Goal: Find specific page/section

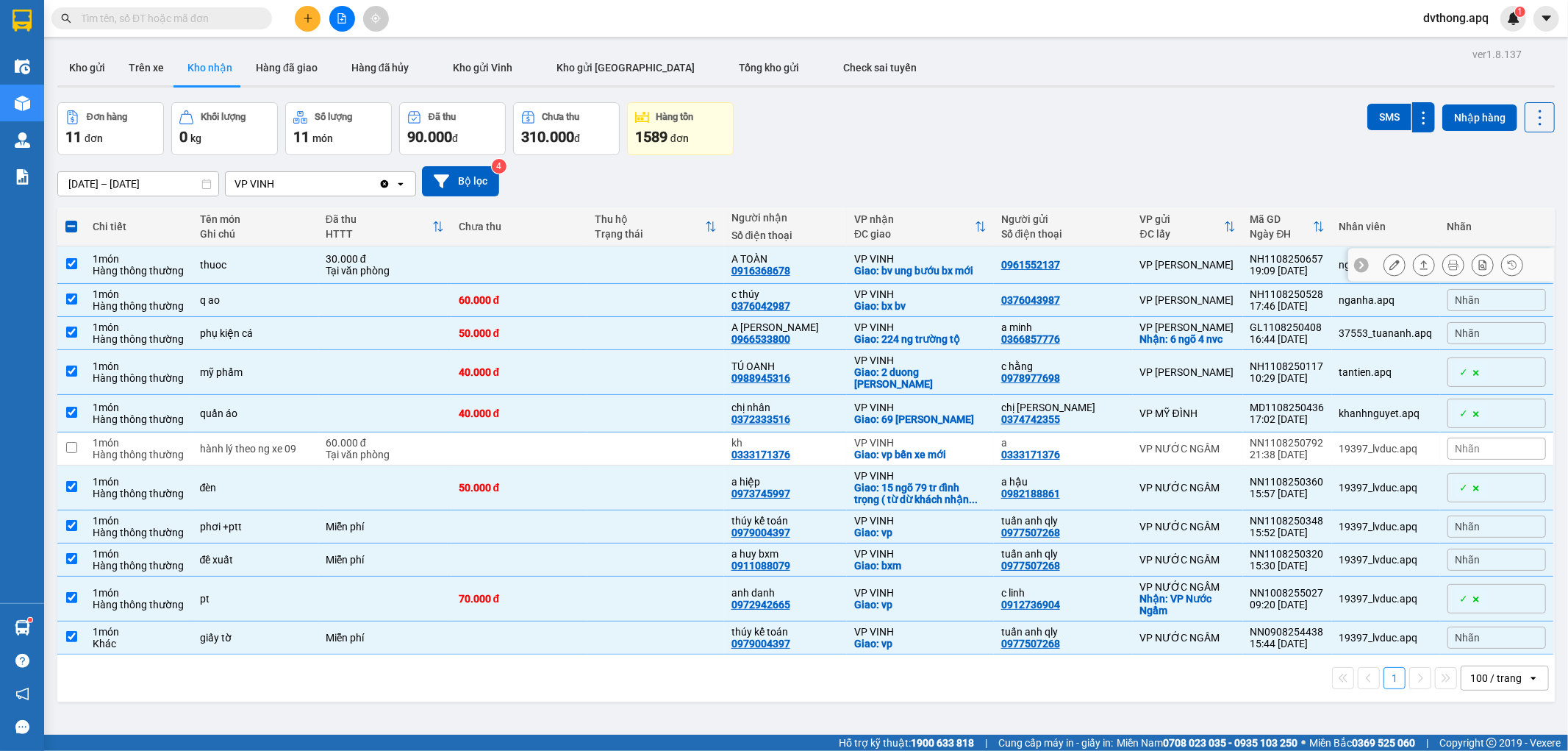
click at [524, 269] on td at bounding box center [520, 265] width 137 height 37
checkbox input "false"
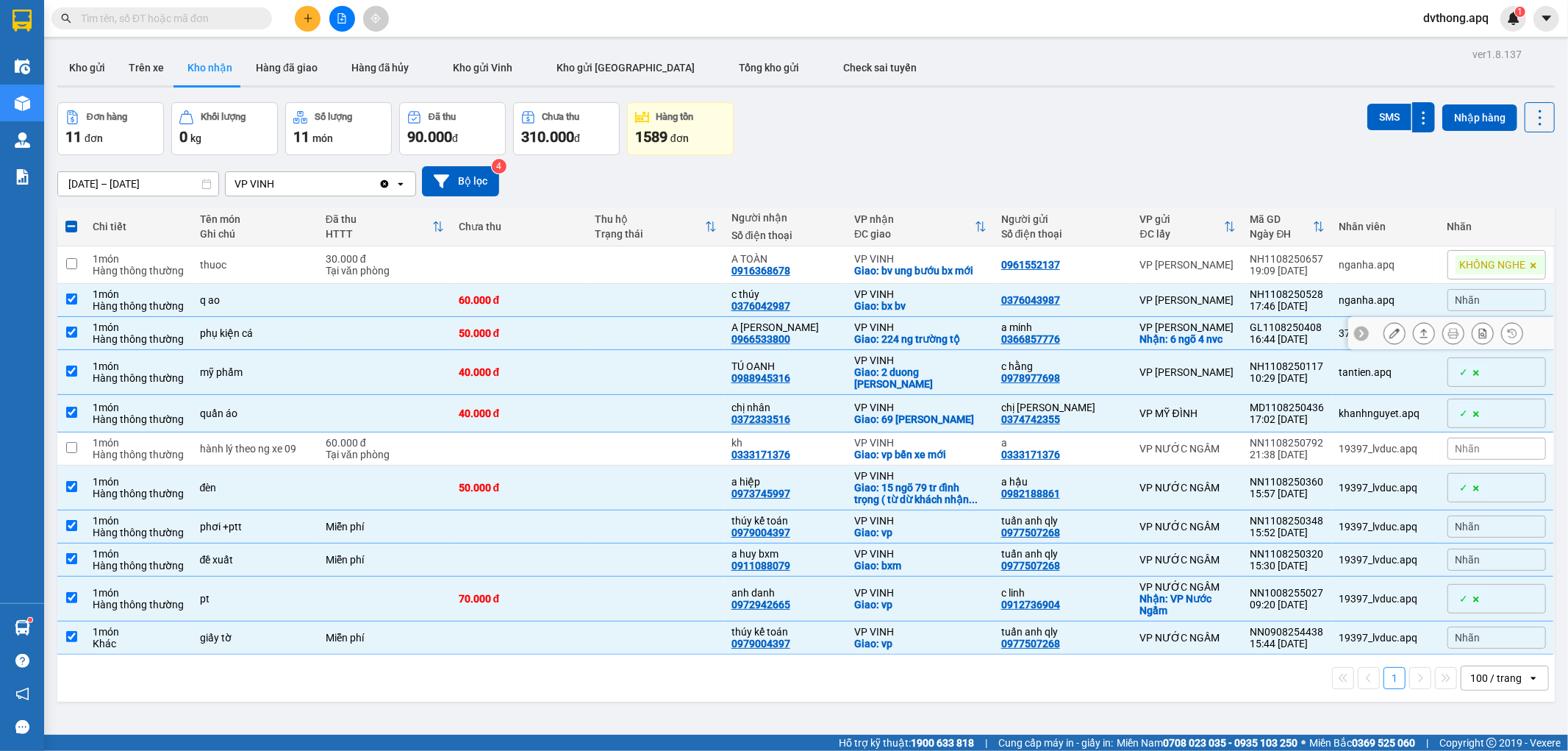
click at [554, 308] on td "60.000 đ" at bounding box center [520, 301] width 137 height 33
checkbox input "false"
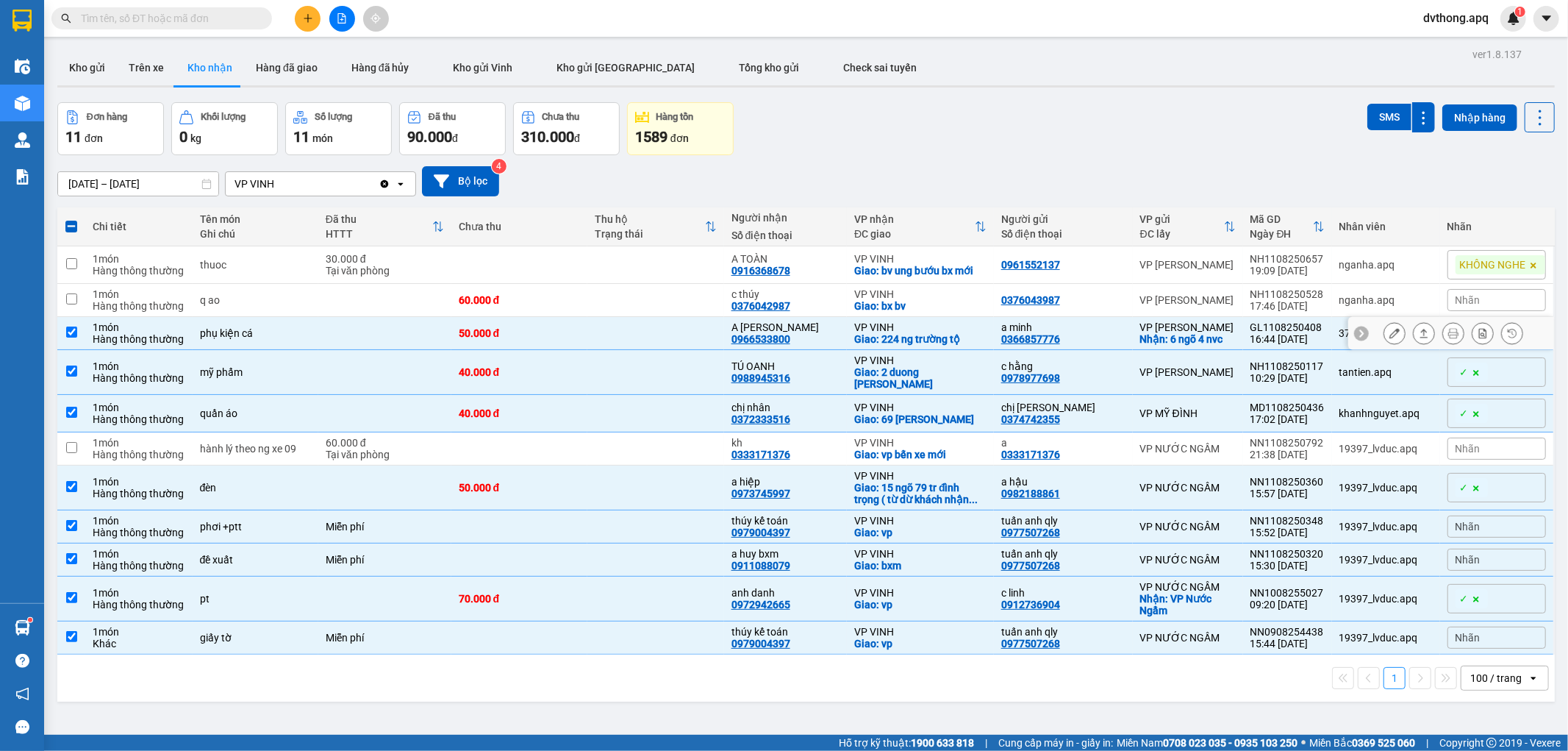
click at [556, 329] on div "50.000 đ" at bounding box center [520, 333] width 122 height 12
checkbox input "false"
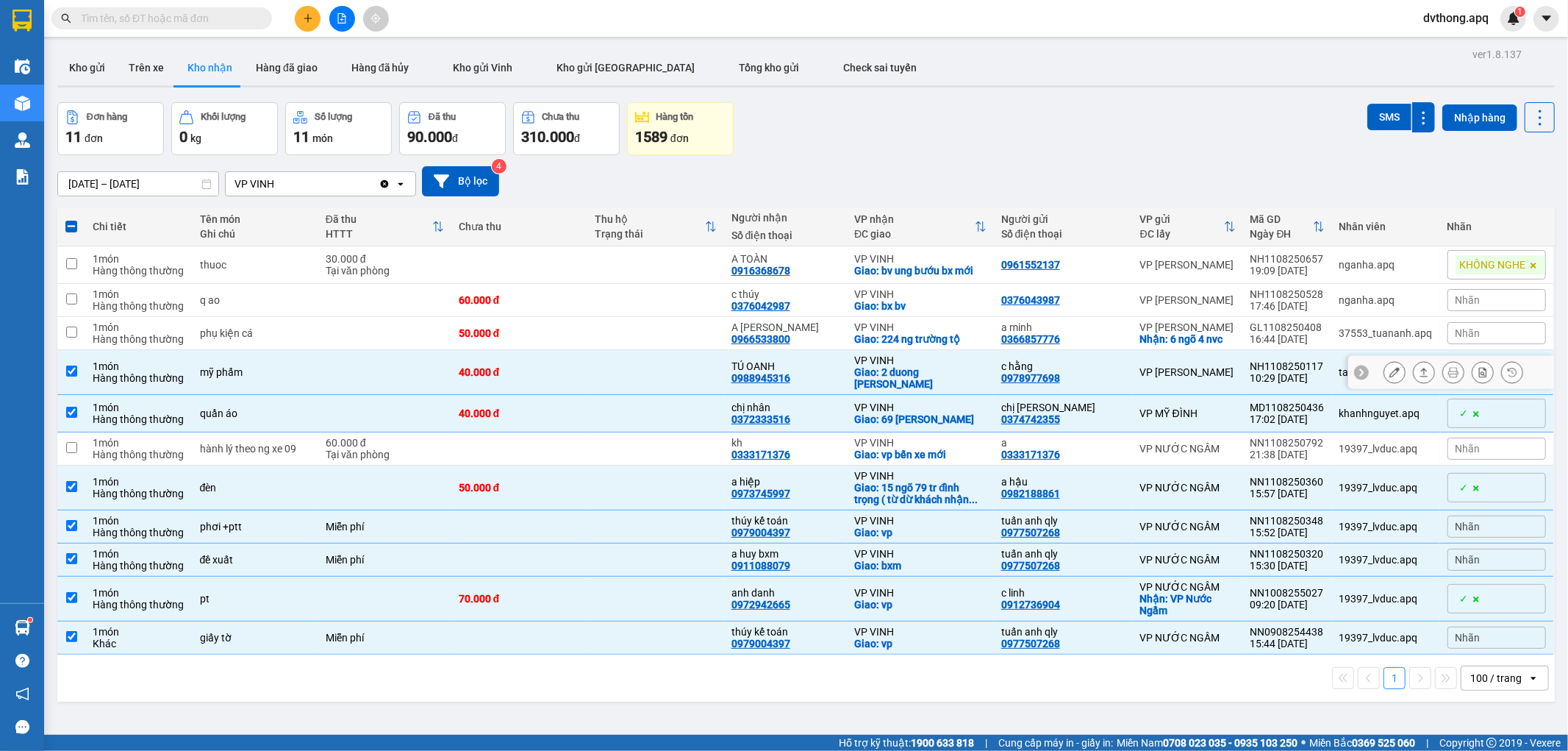
click at [568, 371] on div "40.000 đ" at bounding box center [520, 372] width 122 height 12
checkbox input "false"
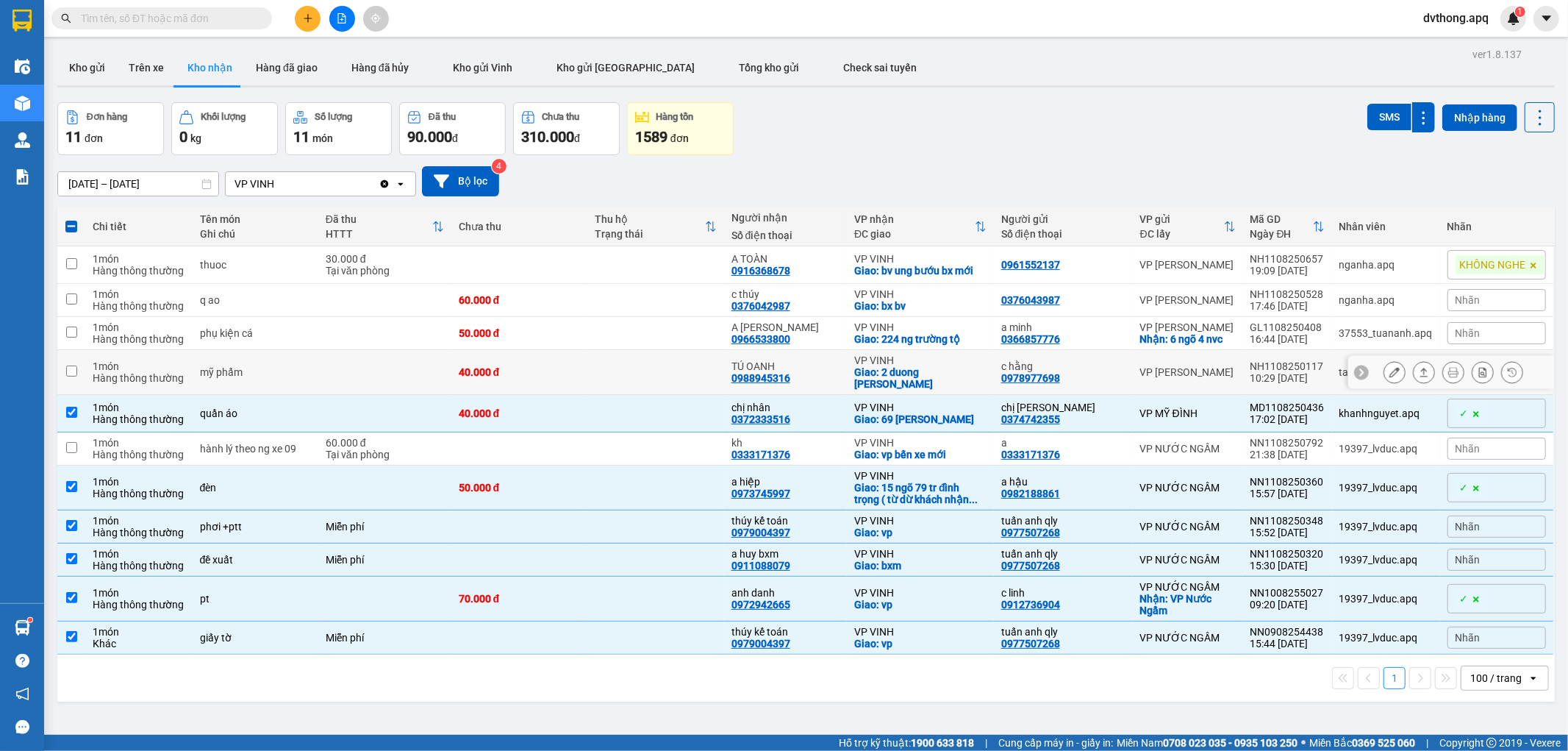
click at [574, 419] on div "40.000 đ" at bounding box center [520, 413] width 122 height 12
checkbox input "false"
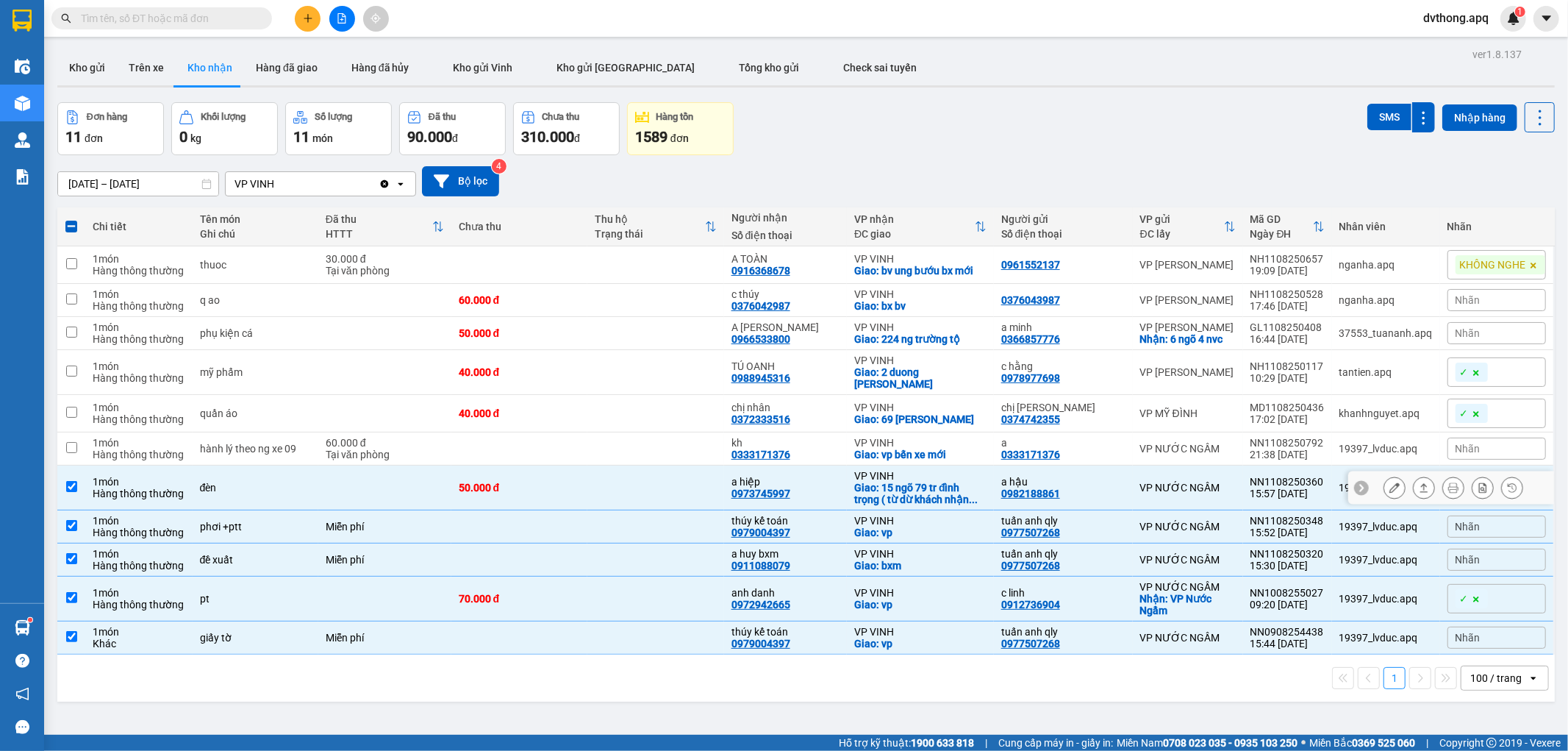
click at [580, 487] on div "50.000 đ" at bounding box center [520, 488] width 122 height 12
checkbox input "false"
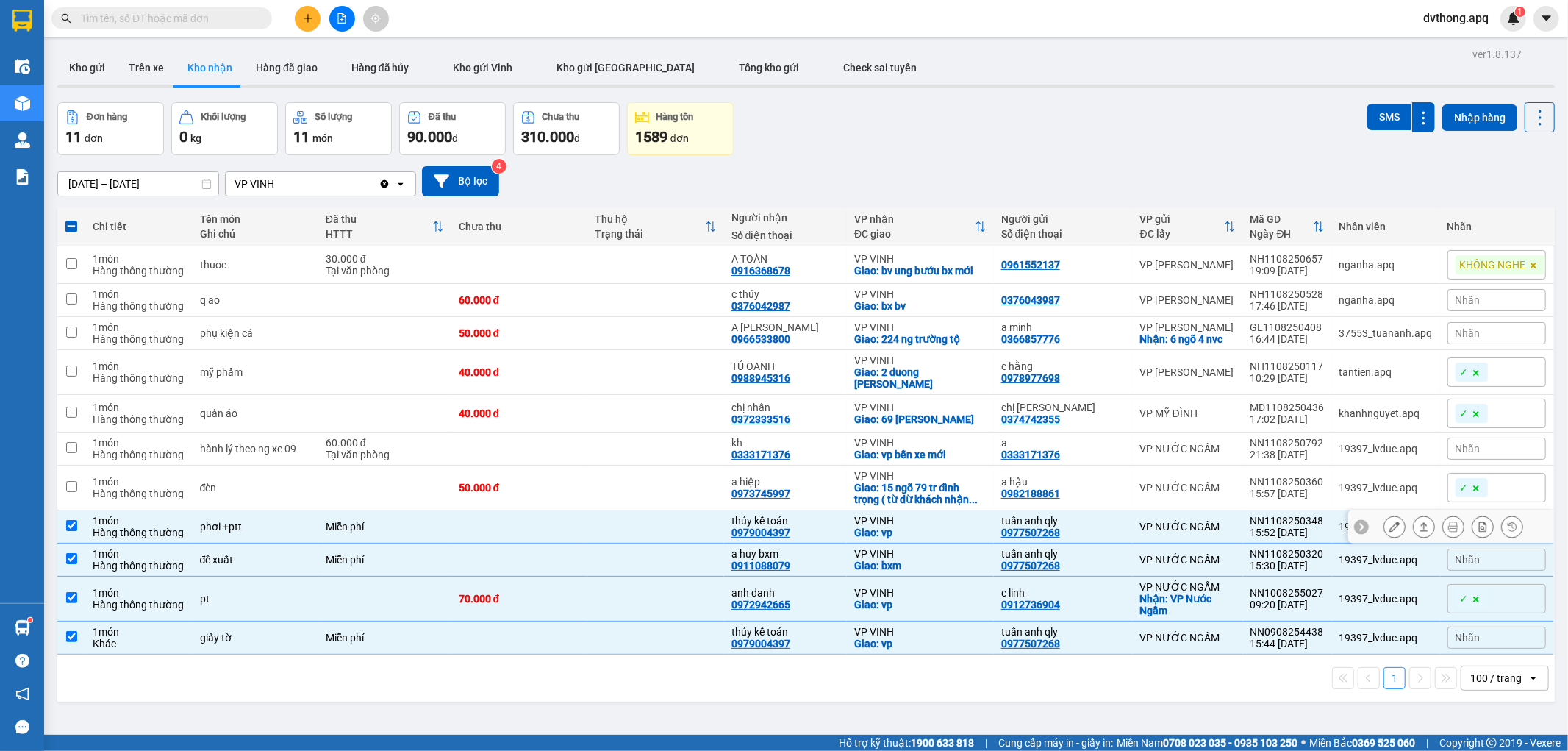
click at [582, 524] on td at bounding box center [520, 527] width 137 height 33
checkbox input "false"
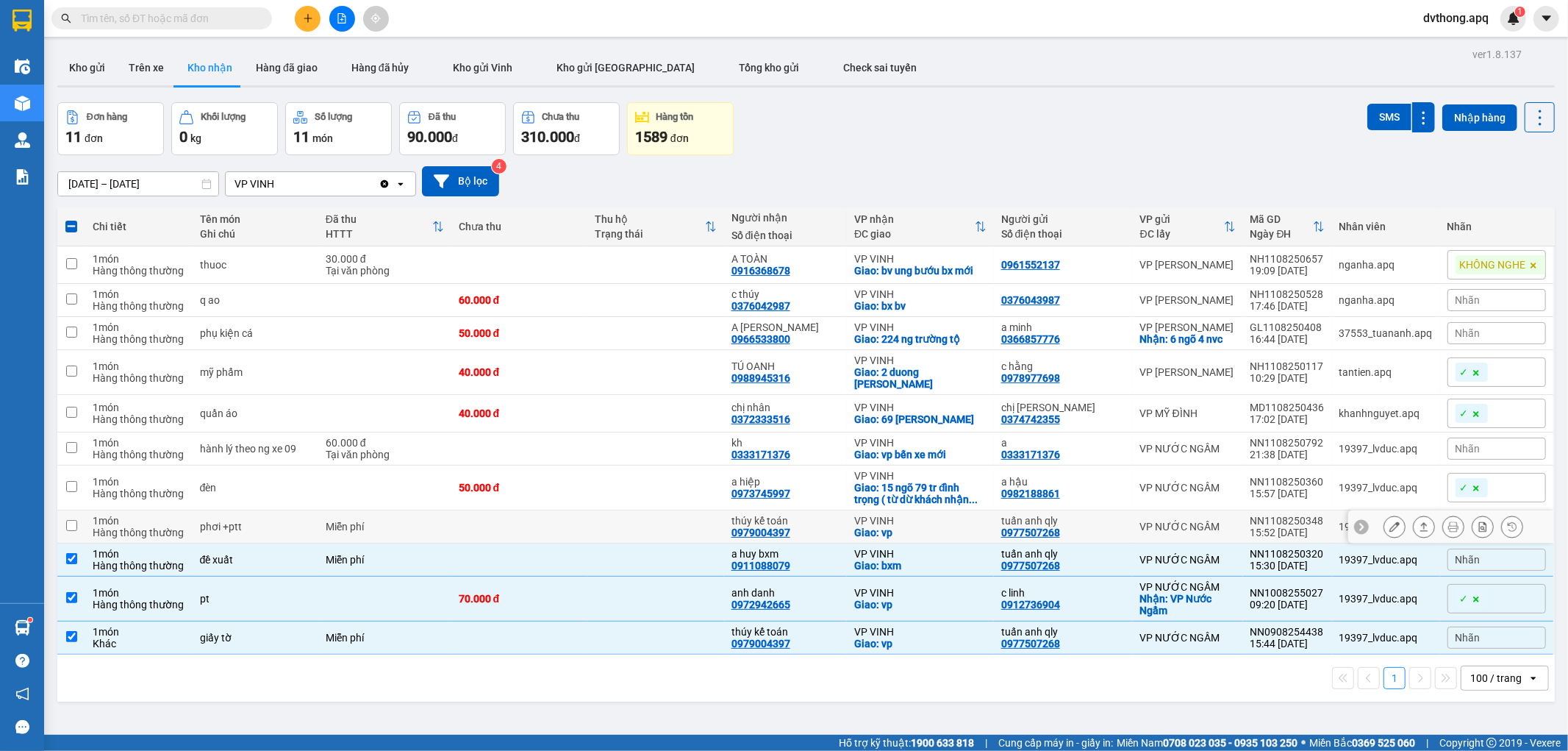
click at [574, 564] on td at bounding box center [520, 560] width 137 height 33
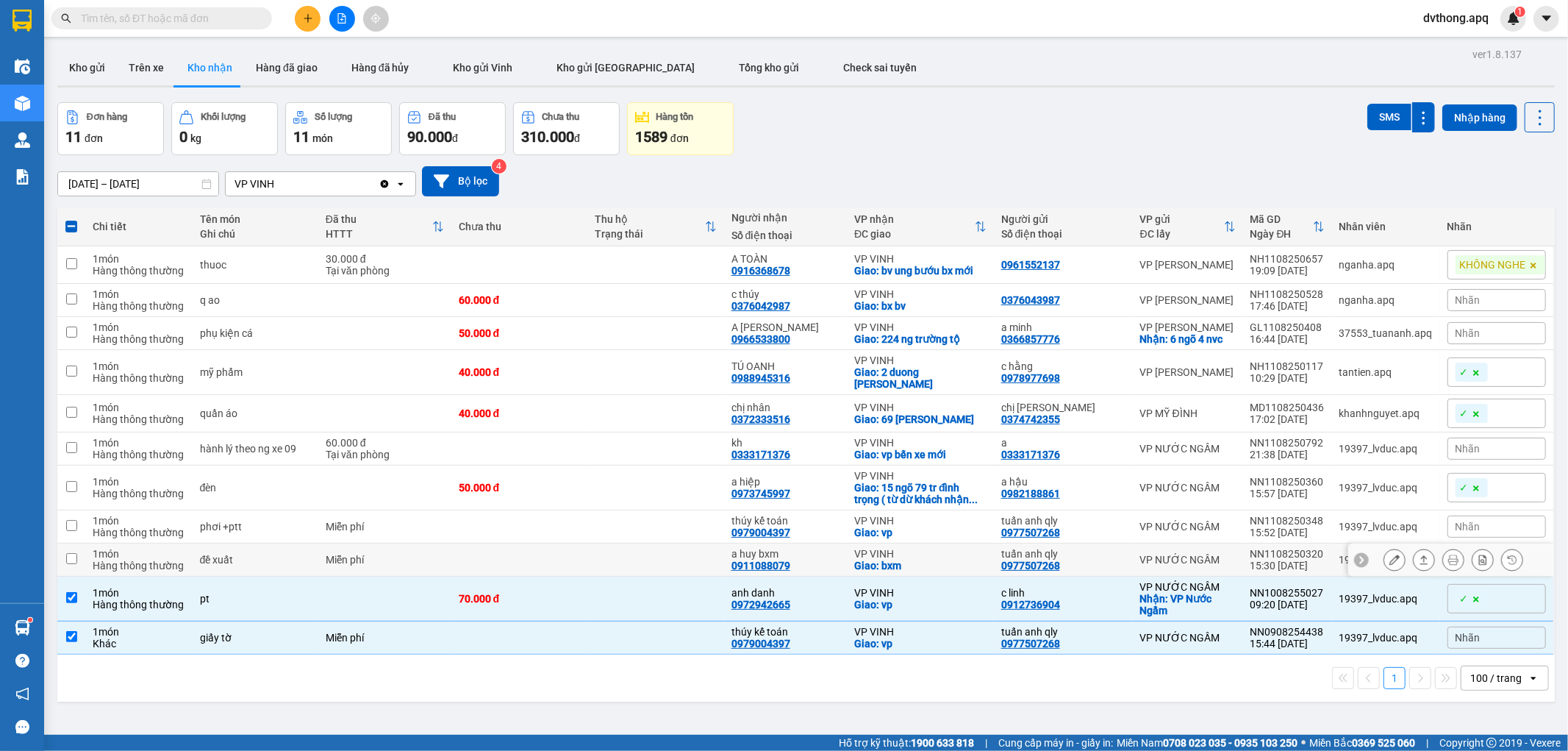
checkbox input "false"
click at [567, 594] on div "70.000 đ" at bounding box center [520, 598] width 122 height 12
checkbox input "false"
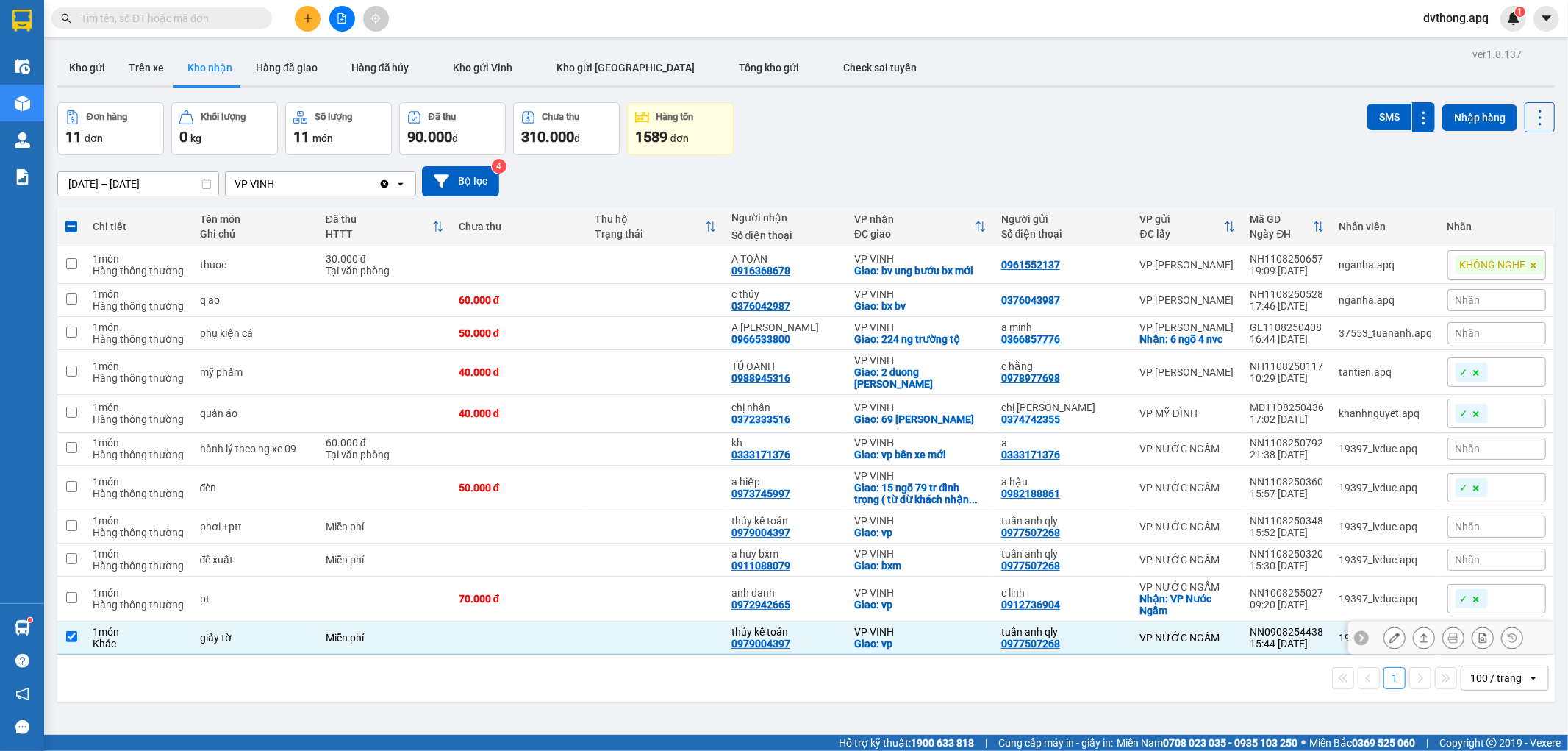
click at [564, 630] on td at bounding box center [520, 638] width 137 height 33
checkbox input "false"
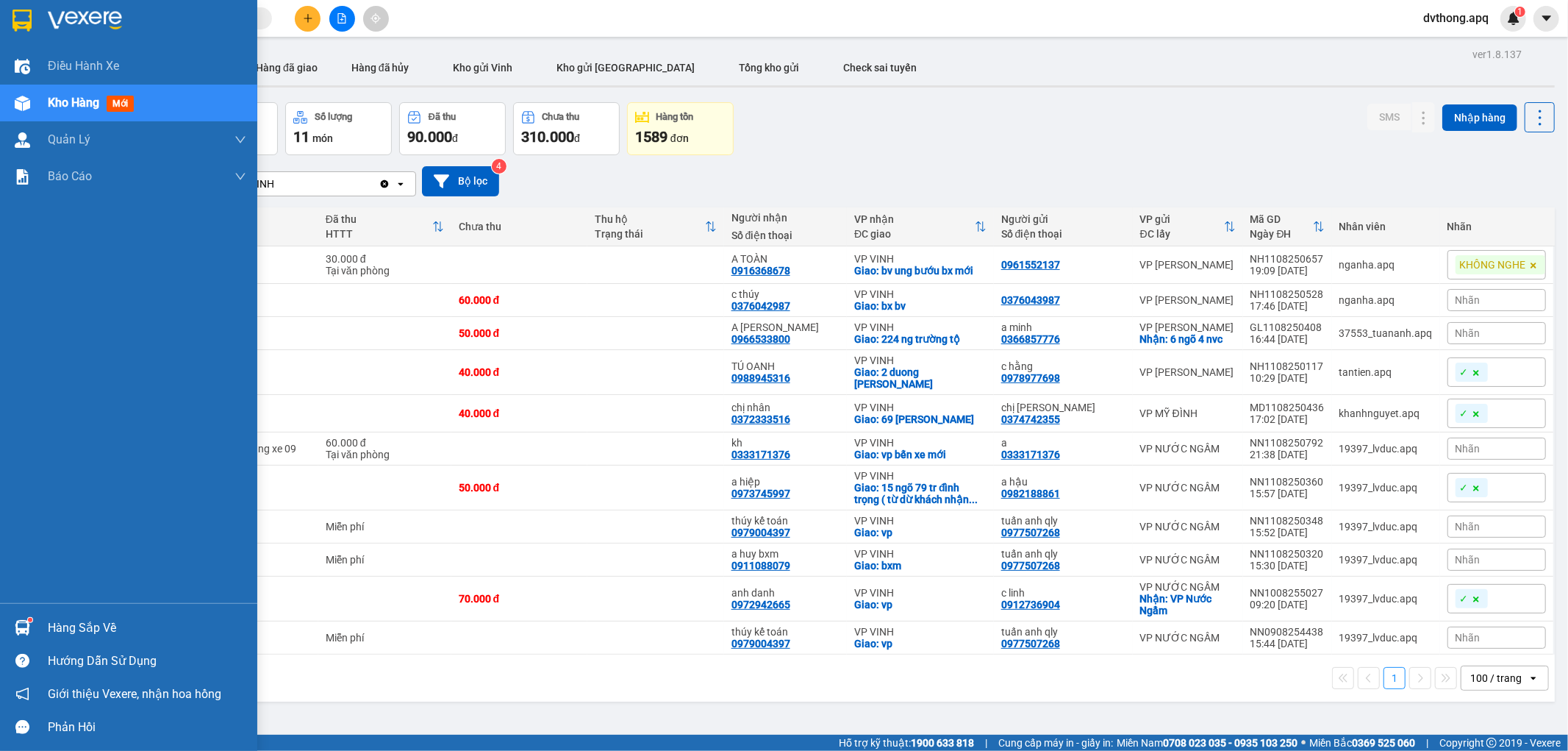
click at [17, 104] on img at bounding box center [23, 104] width 16 height 16
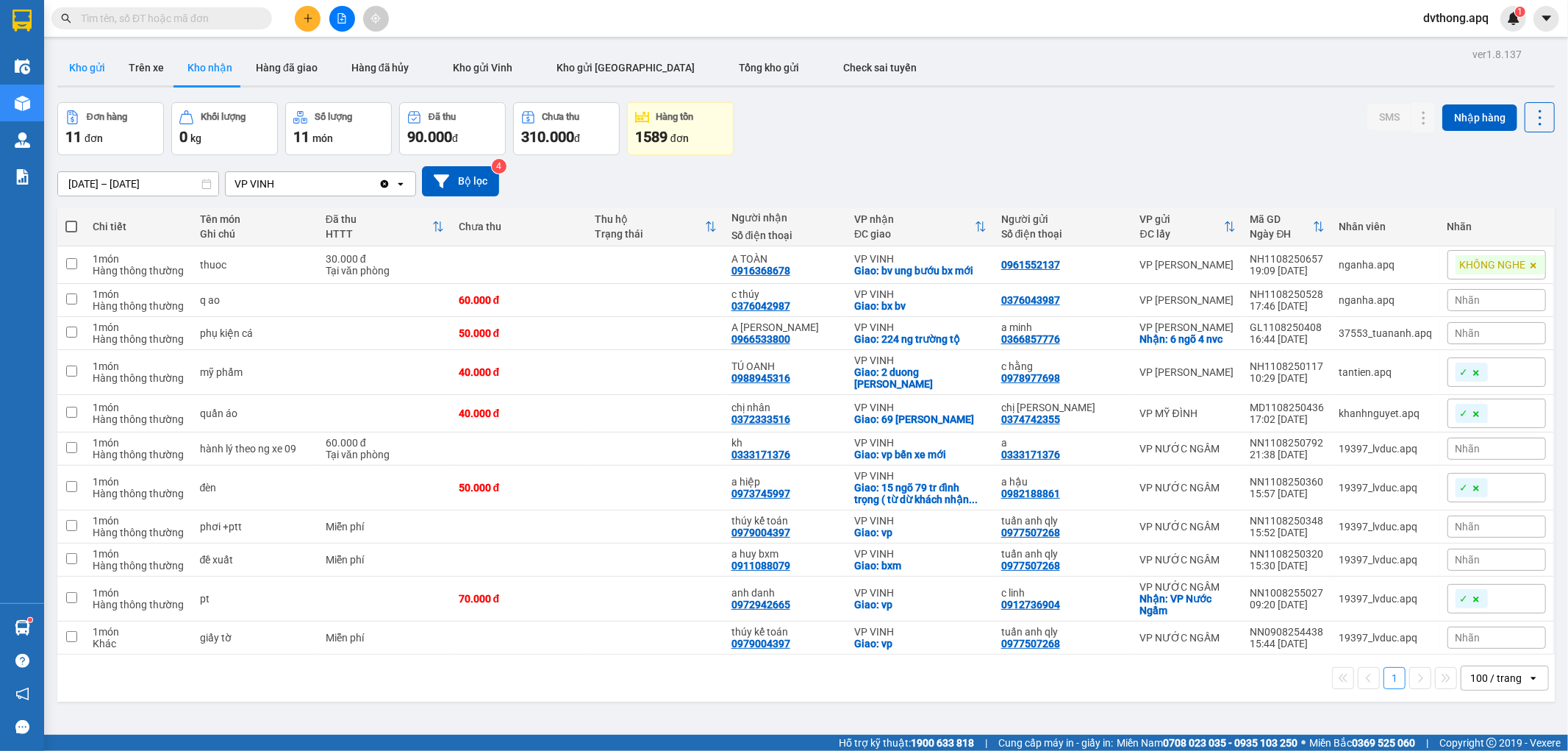
click at [104, 61] on button "Kho gửi" at bounding box center [87, 68] width 60 height 35
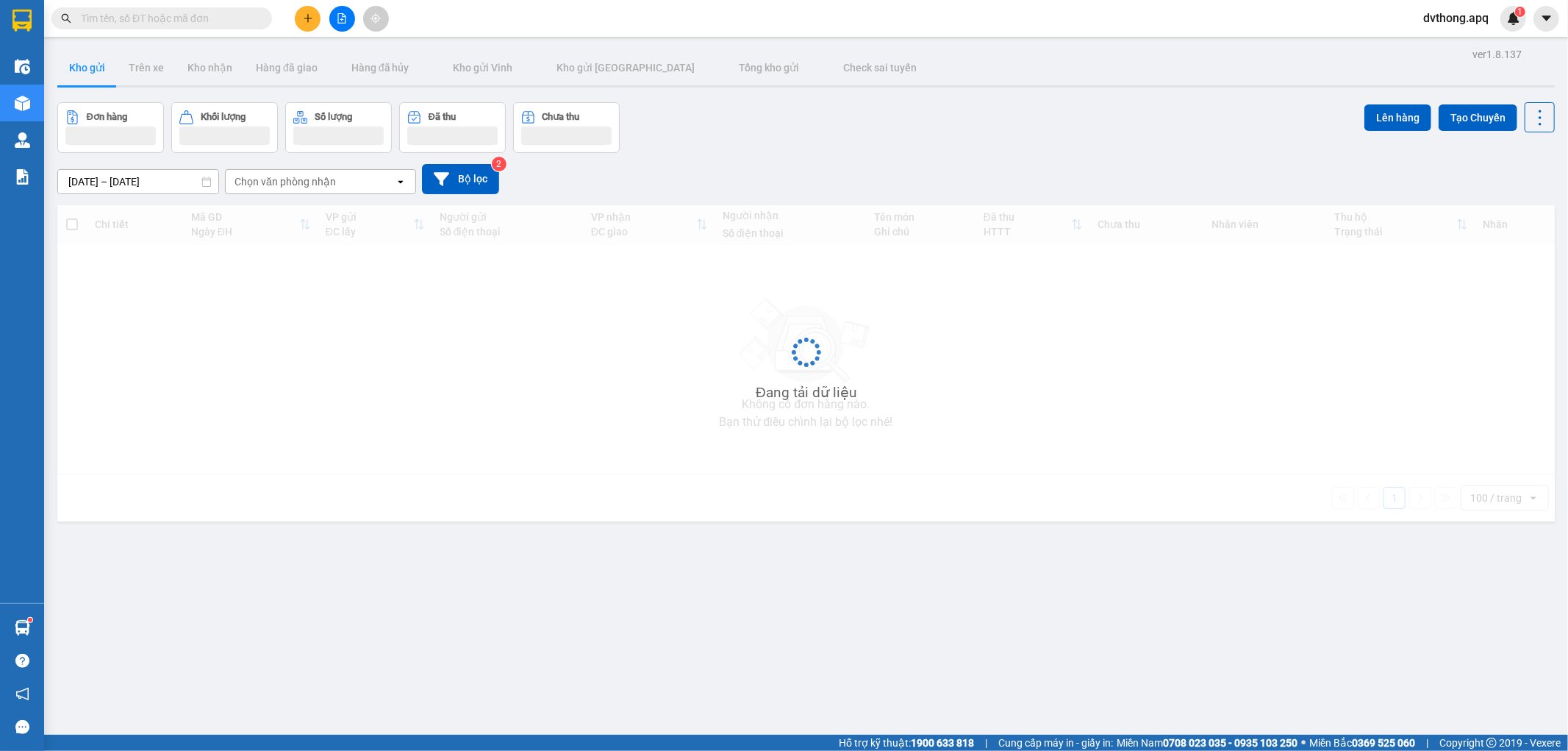
click at [973, 149] on div "Đơn hàng Khối lượng Số lượng Đã thu Chưa thu Lên hàng Tạo Chuyến" at bounding box center [807, 127] width 1498 height 51
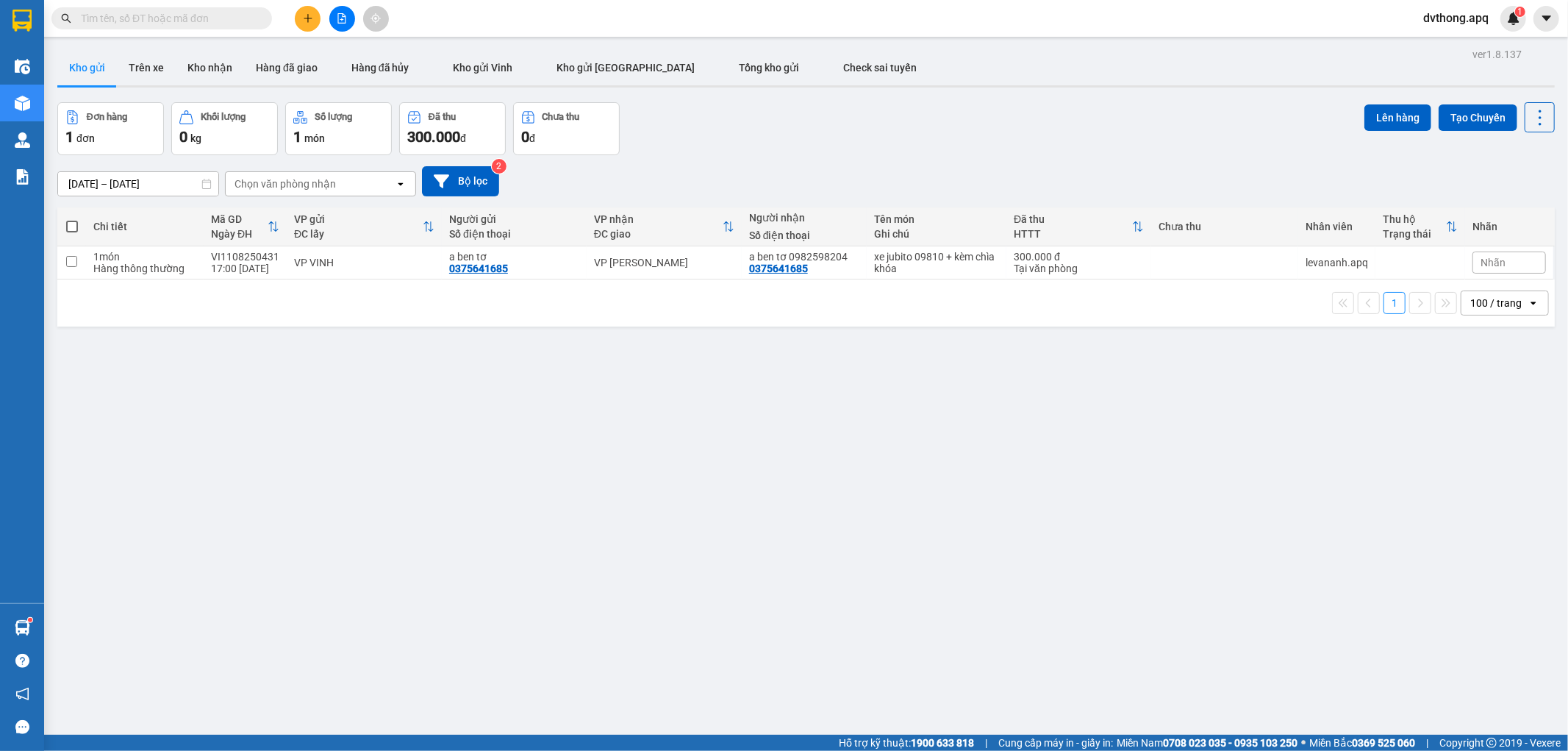
click at [252, 23] on input "text" at bounding box center [167, 19] width 173 height 17
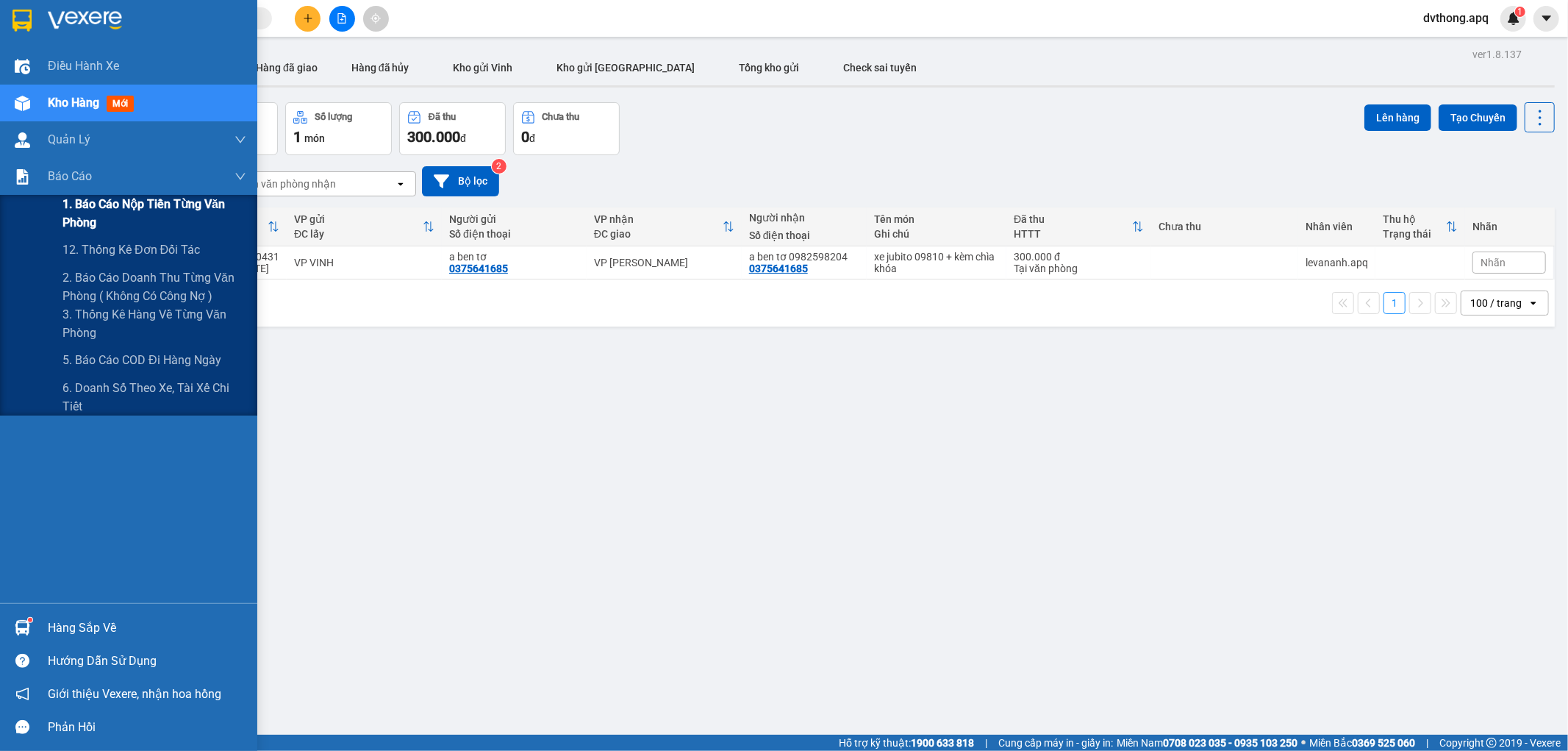
click at [68, 204] on span "1. Báo cáo nộp tiền từng văn phòng" at bounding box center [155, 213] width 184 height 37
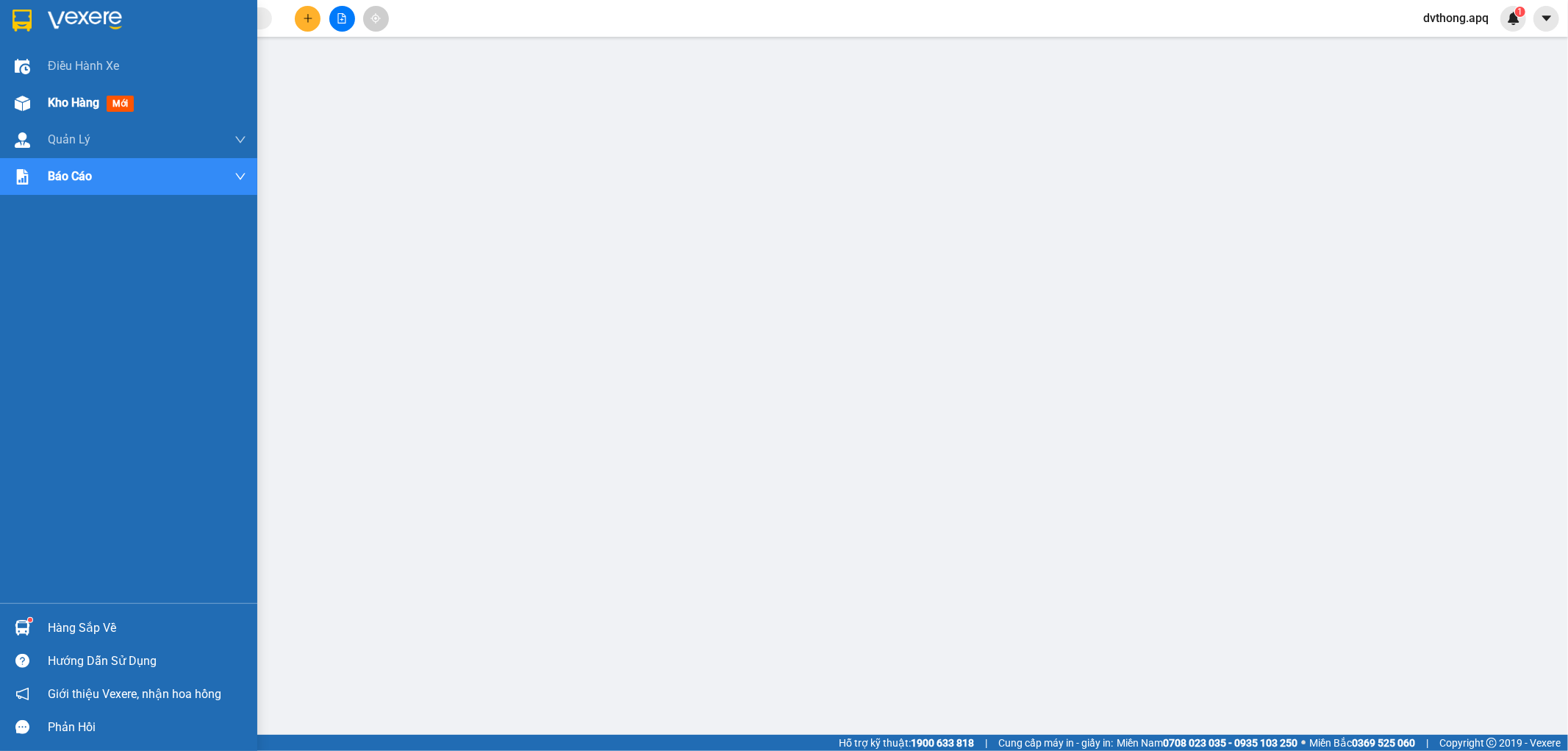
click at [12, 97] on div at bounding box center [23, 103] width 25 height 25
